Goal: Task Accomplishment & Management: Manage account settings

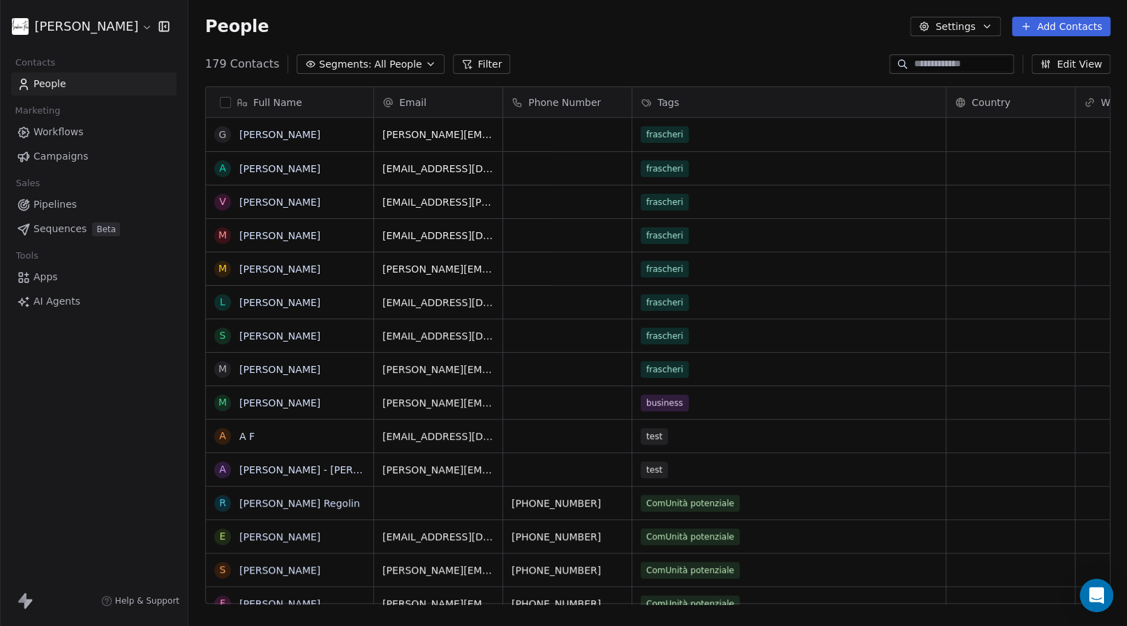
scroll to position [11, 11]
